Goal: Transaction & Acquisition: Purchase product/service

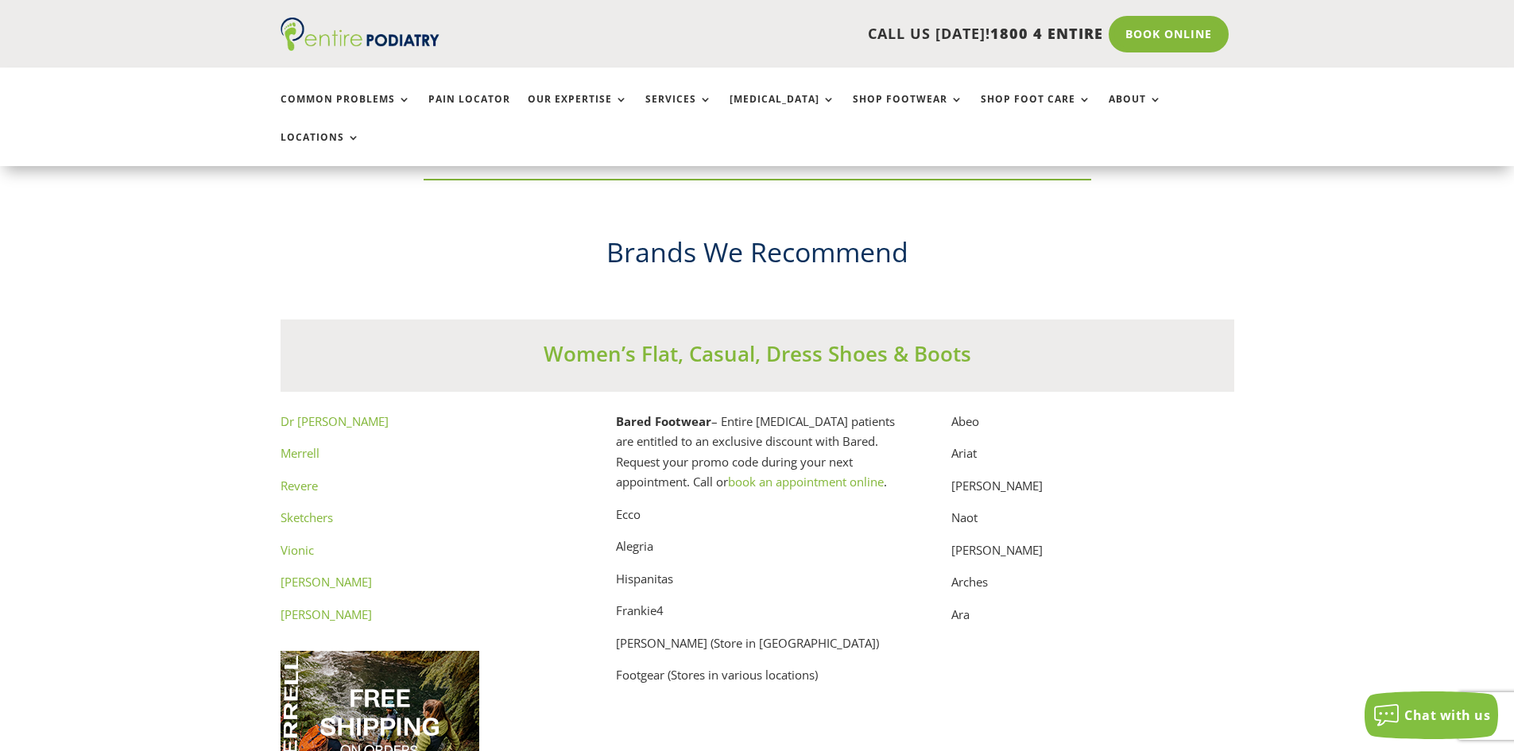
scroll to position [7948, 0]
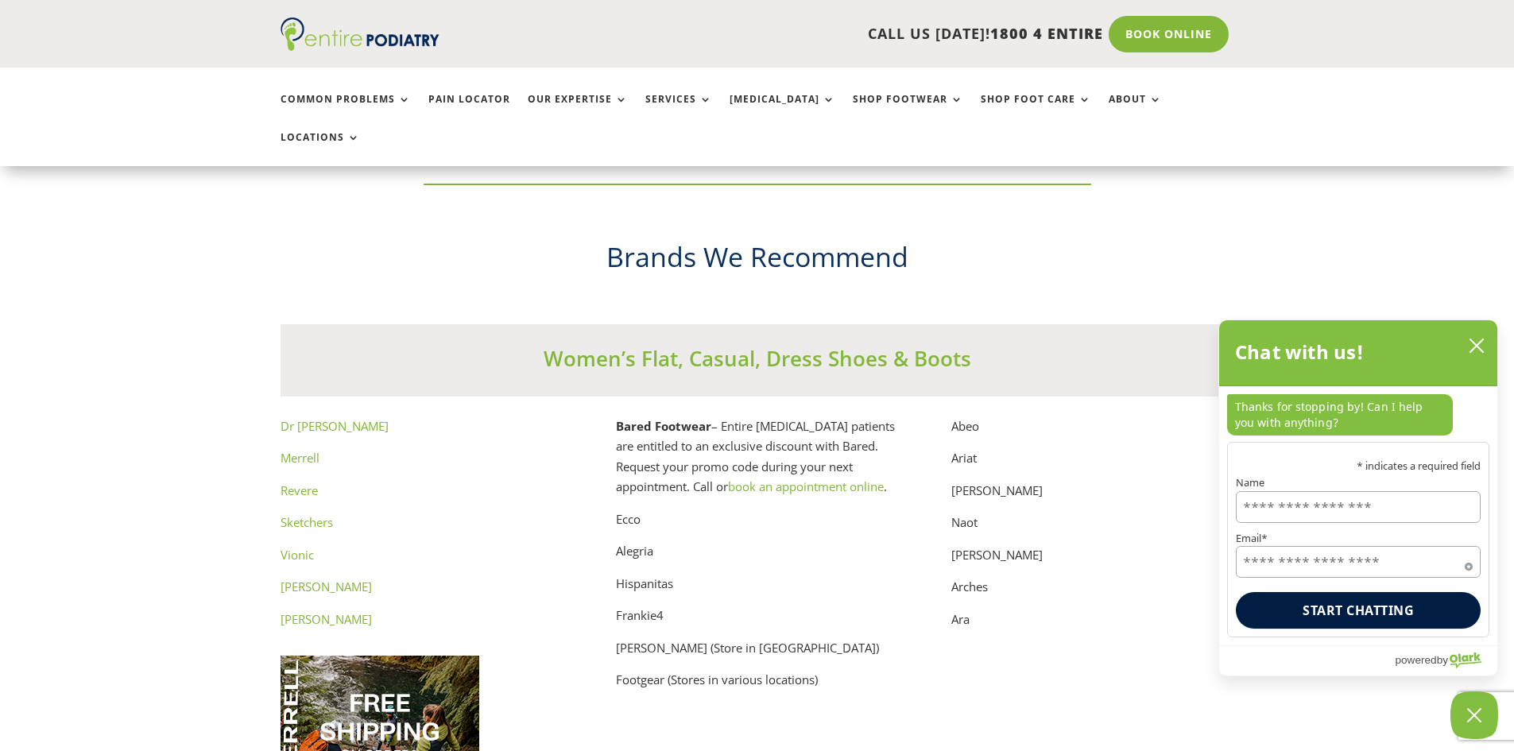
drag, startPoint x: 314, startPoint y: 498, endPoint x: 345, endPoint y: 506, distance: 32.0
click at [345, 513] on p "Sketchers" at bounding box center [422, 529] width 283 height 33
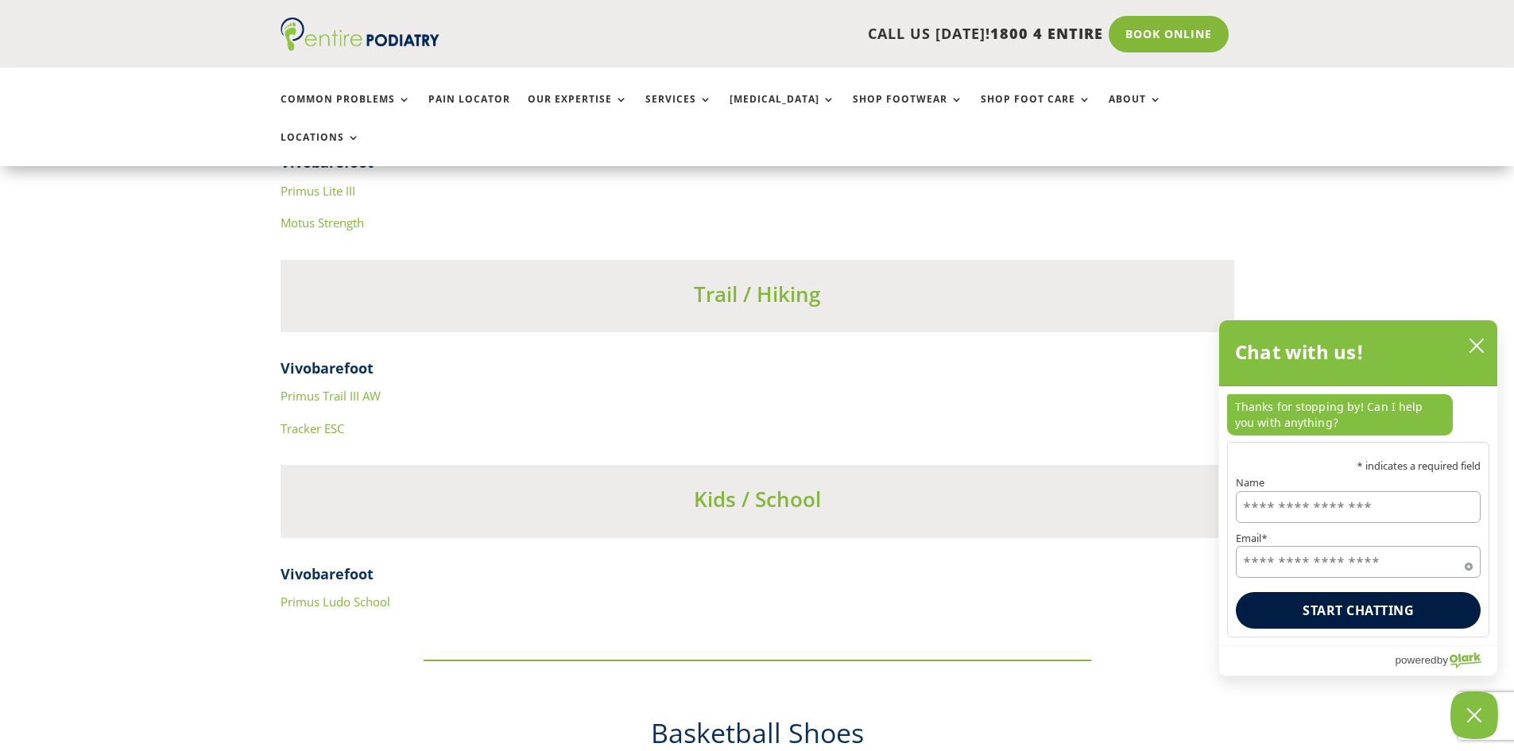
scroll to position [5978, 0]
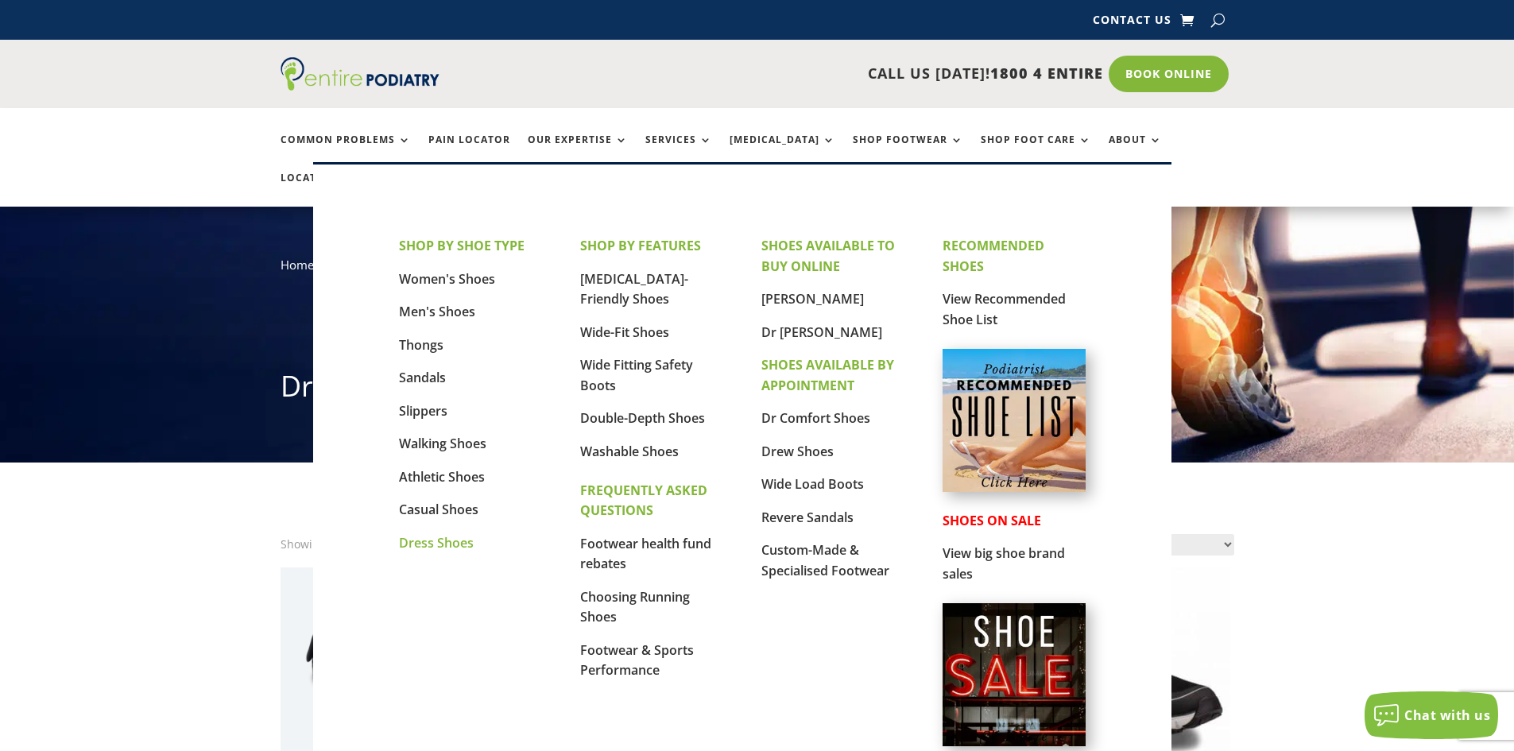
click at [437, 543] on link "Dress Shoes" at bounding box center [436, 542] width 75 height 17
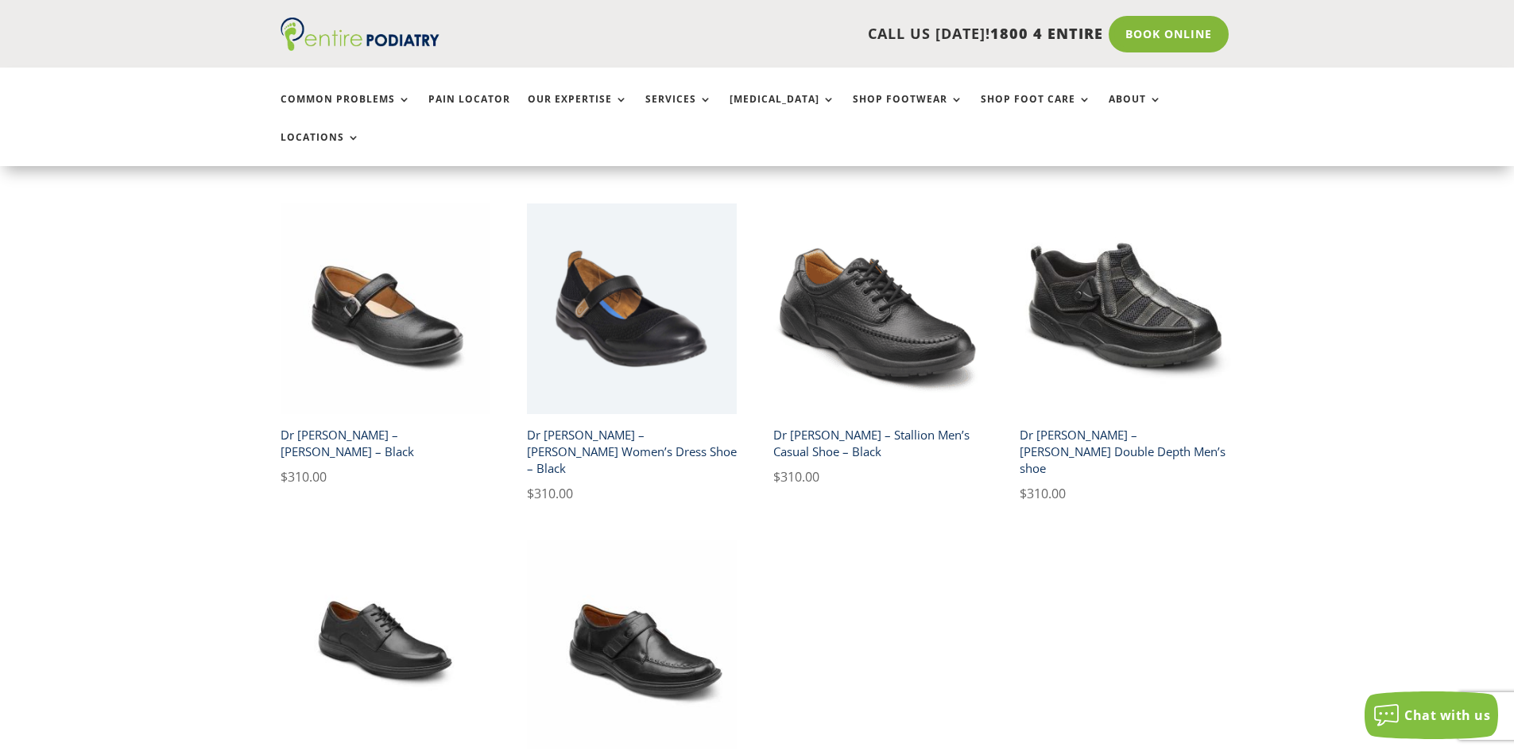
scroll to position [890, 0]
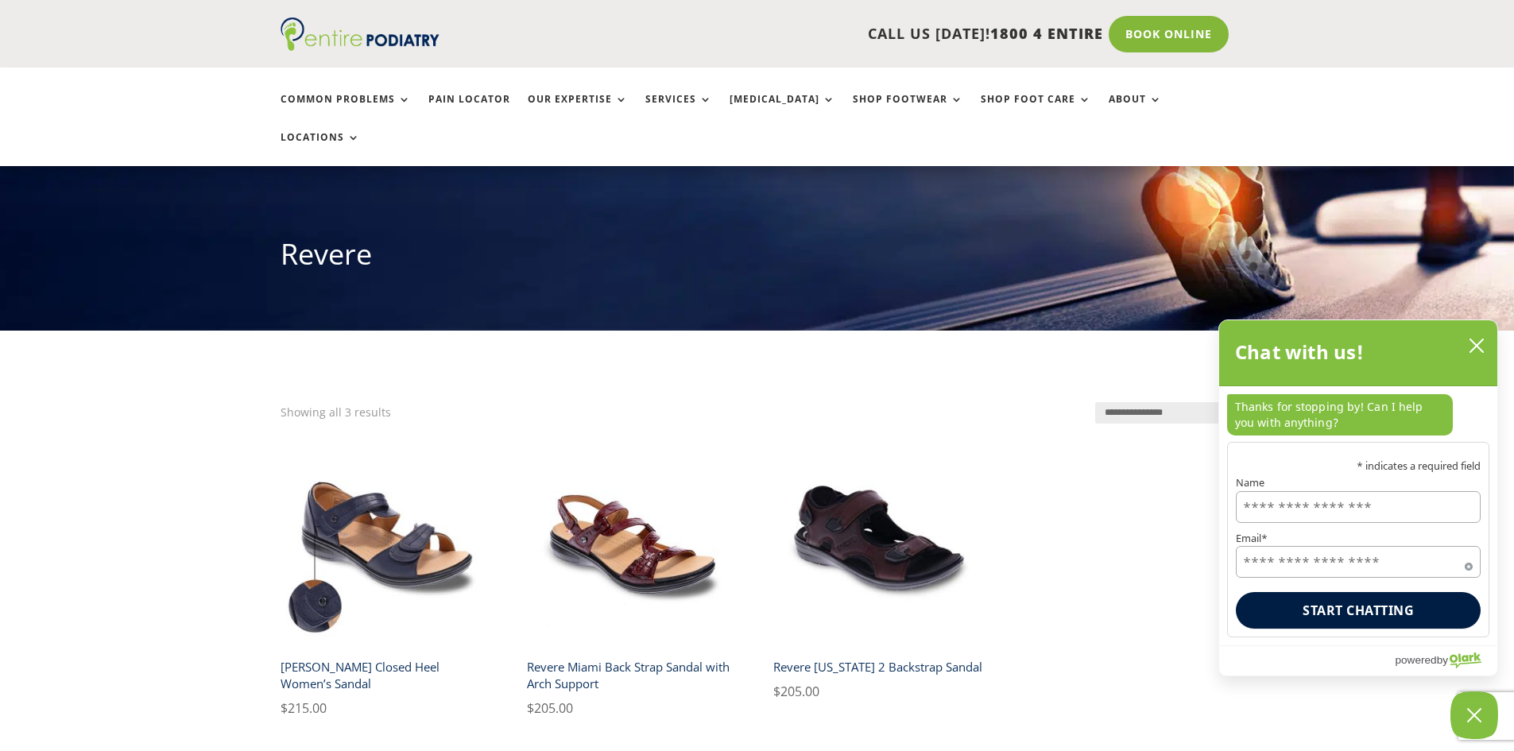
scroll to position [127, 0]
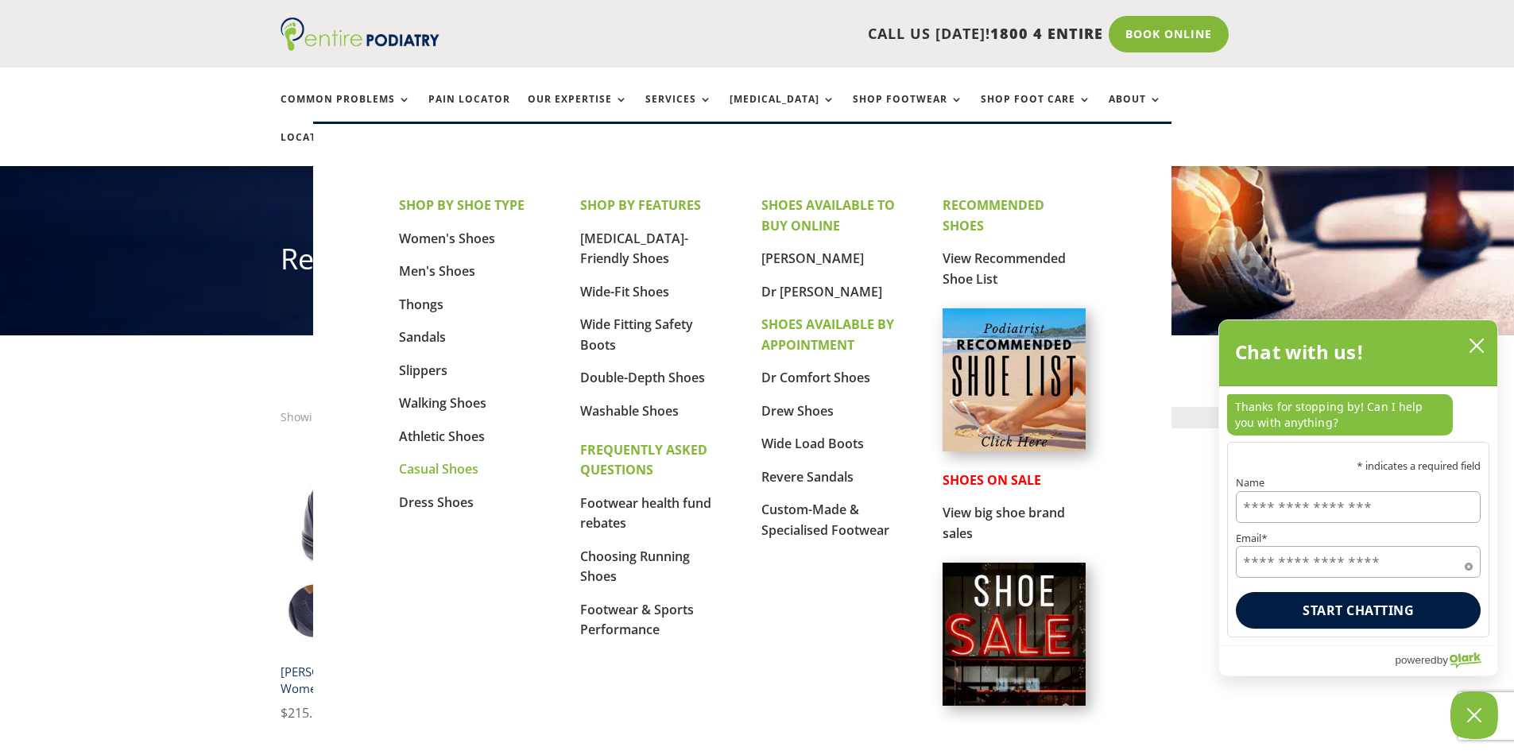
click at [459, 470] on link "Casual Shoes" at bounding box center [438, 468] width 79 height 17
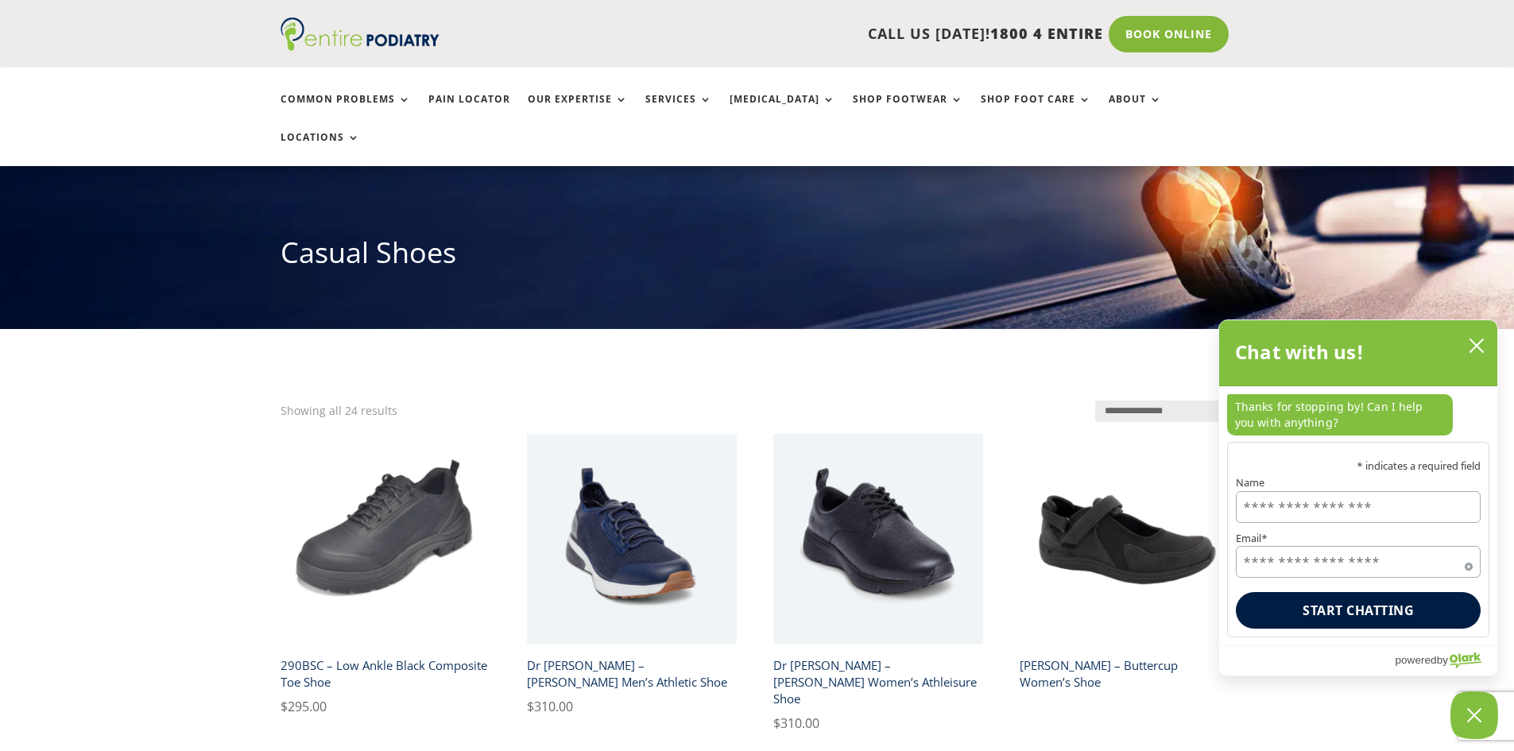
scroll to position [127, 0]
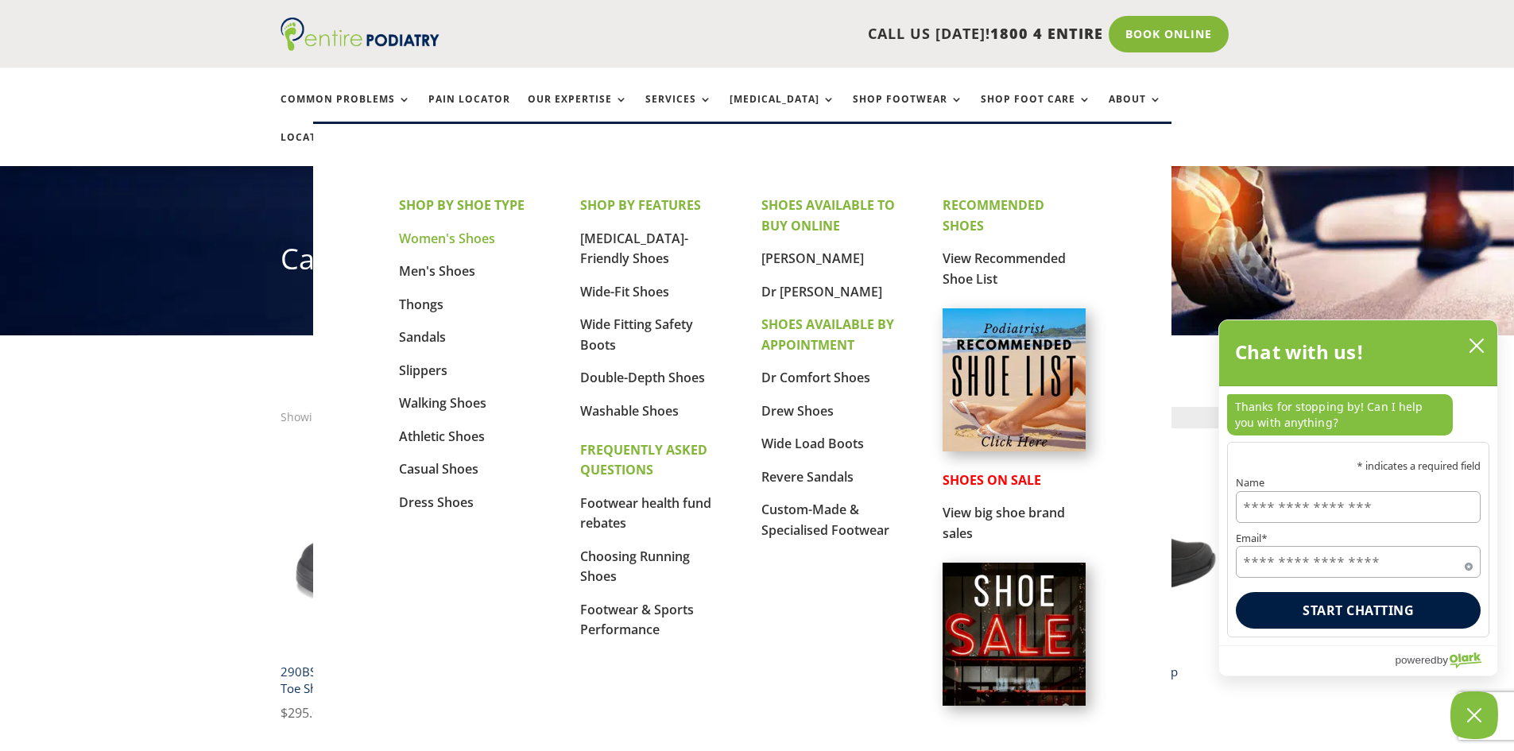
drag, startPoint x: 483, startPoint y: 237, endPoint x: 506, endPoint y: 246, distance: 24.6
click at [483, 236] on link "Women's Shoes" at bounding box center [447, 238] width 96 height 17
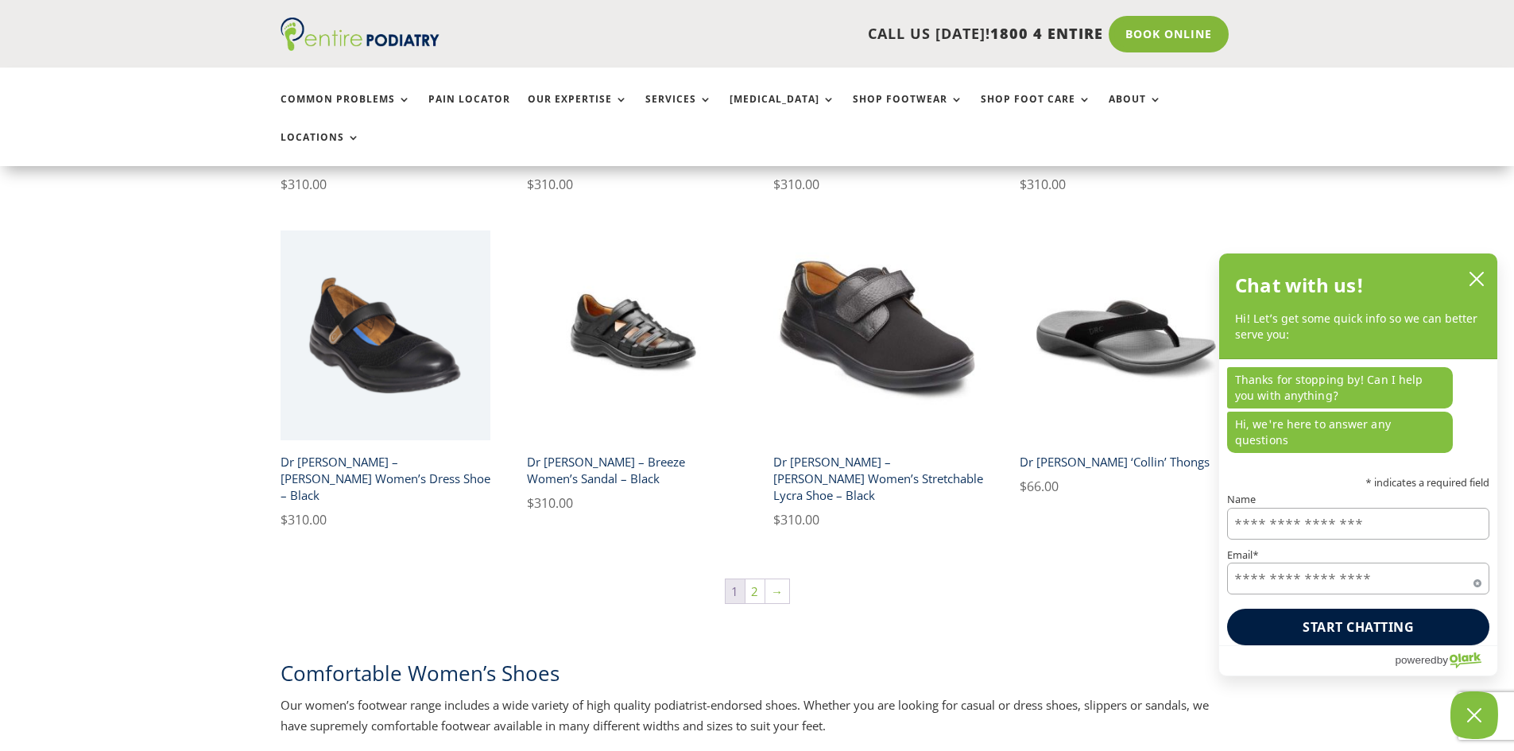
scroll to position [2670, 0]
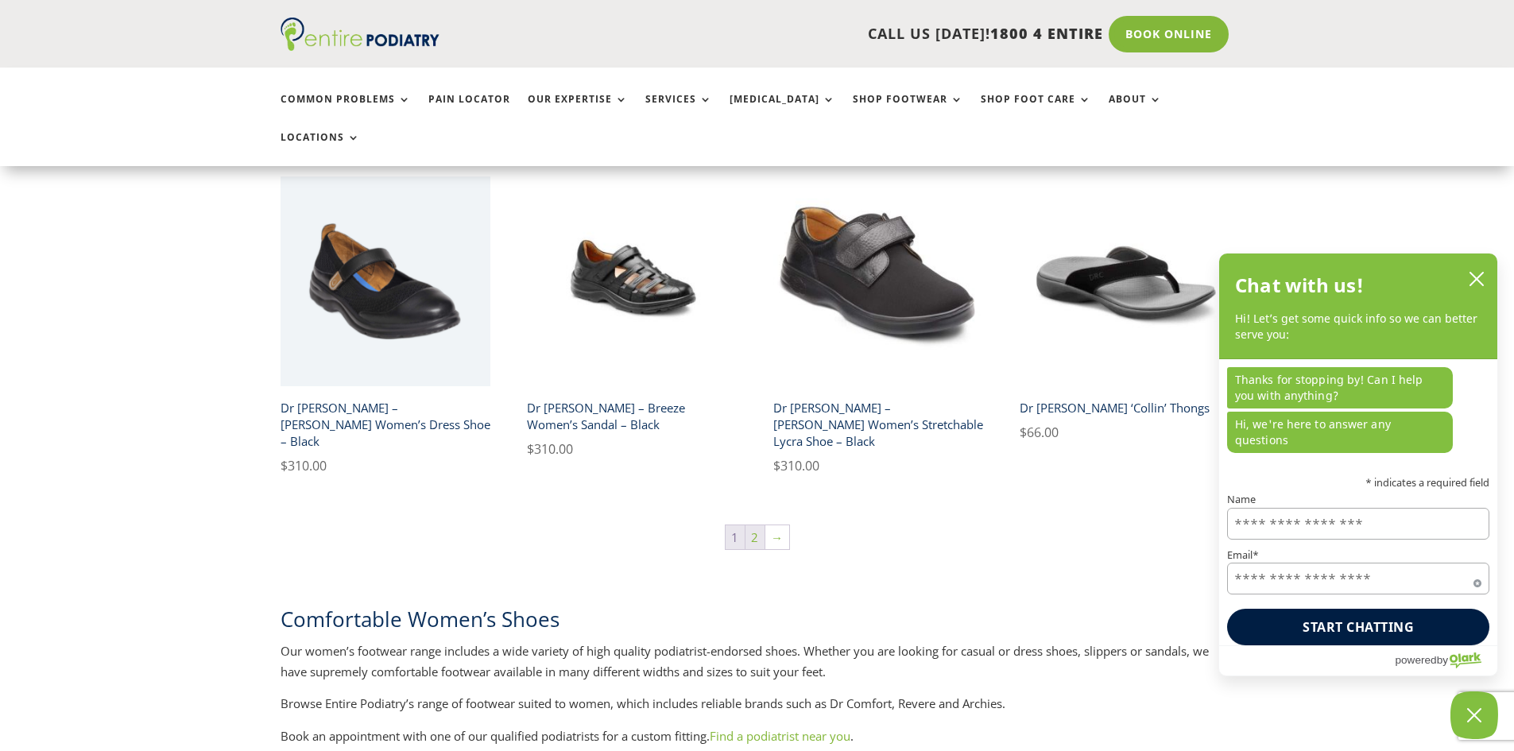
click at [752, 525] on link "2" at bounding box center [754, 537] width 19 height 24
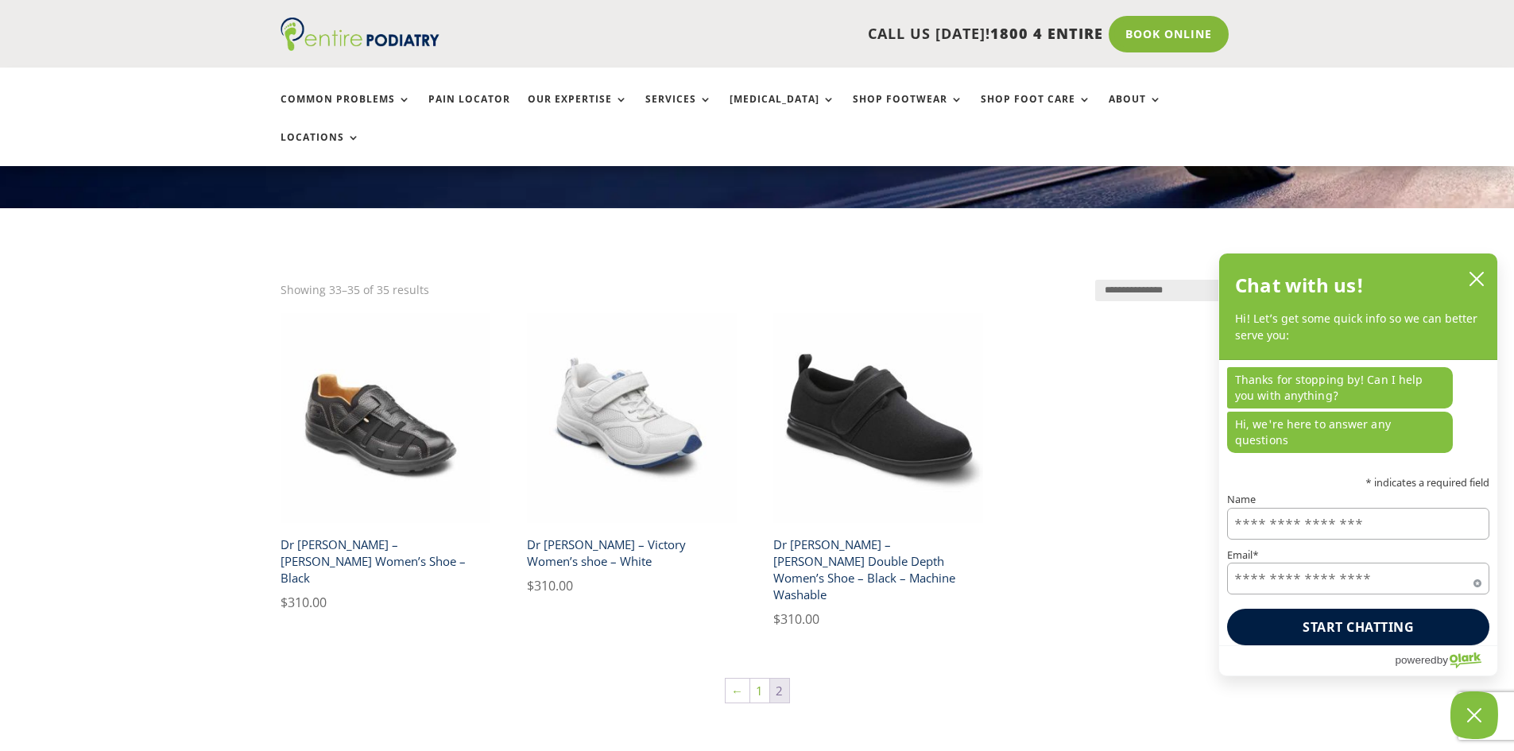
scroll to position [318, 0]
